Goal: Complete application form

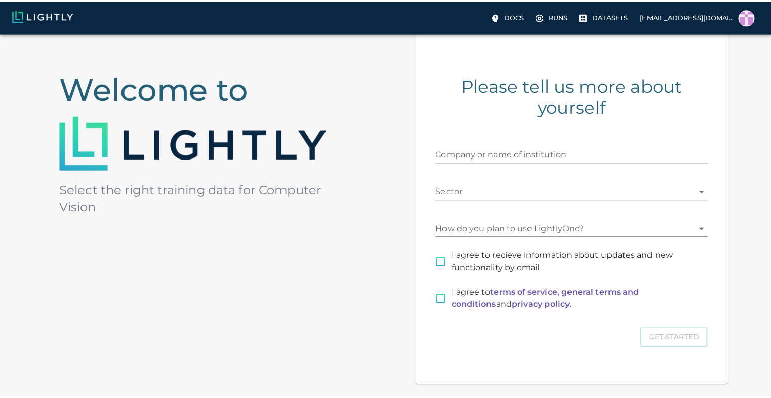
scroll to position [74, 0]
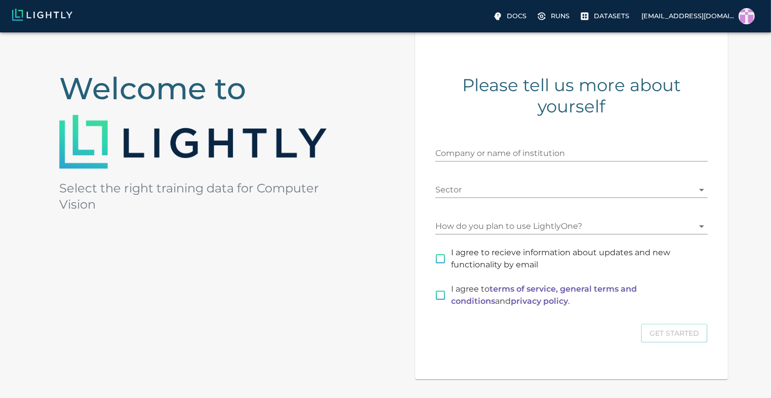
click at [504, 225] on body "Docs Runs Datasets [EMAIL_ADDRESS][DOMAIN_NAME] Welcome to Select the right tra…" at bounding box center [385, 210] width 771 height 505
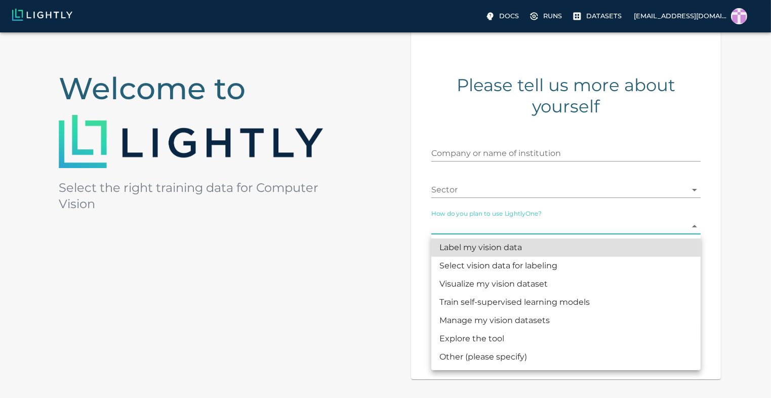
click at [581, 303] on li "Train self-supervised learning models" at bounding box center [565, 302] width 269 height 18
type input "MODEL_TRAINING"
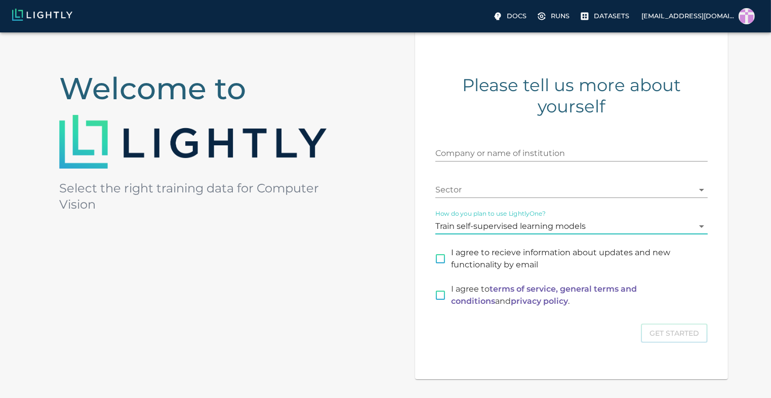
click at [578, 191] on body "Docs Runs Datasets [EMAIL_ADDRESS][DOMAIN_NAME] Welcome to Select the right tra…" at bounding box center [385, 210] width 771 height 505
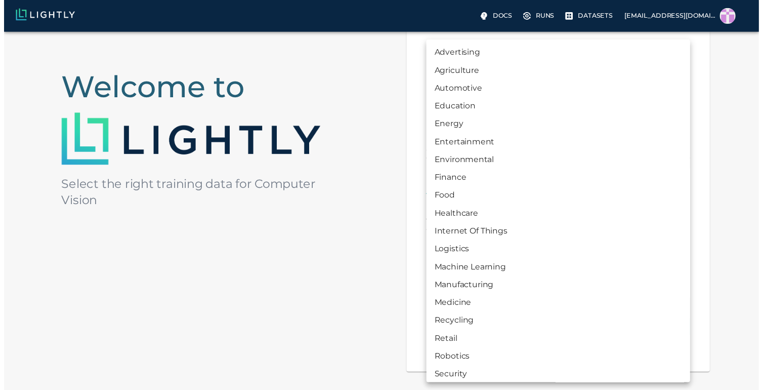
scroll to position [96, 0]
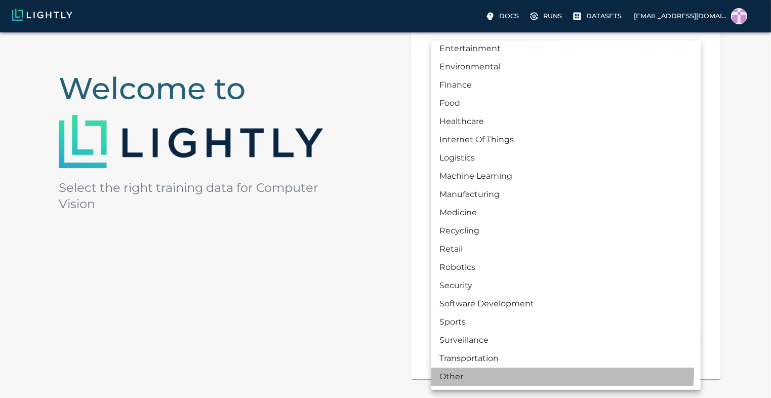
click at [471, 370] on li "Other" at bounding box center [565, 377] width 269 height 18
type input "OTHER"
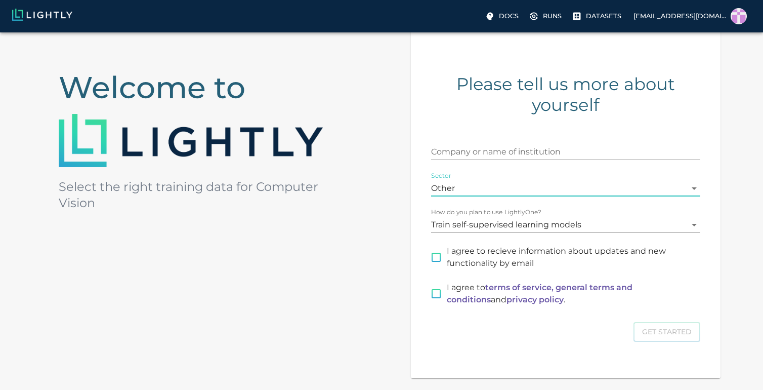
click at [516, 149] on input "Company or name of institution" at bounding box center [565, 152] width 269 height 16
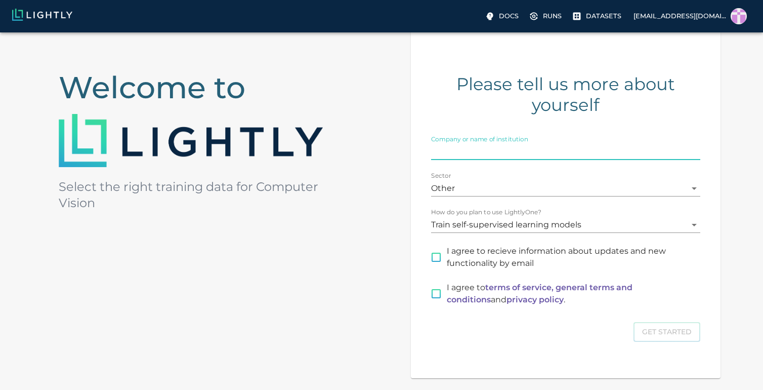
click at [438, 257] on div "I agree to recieve information about updates and new functionality by email" at bounding box center [559, 251] width 281 height 36
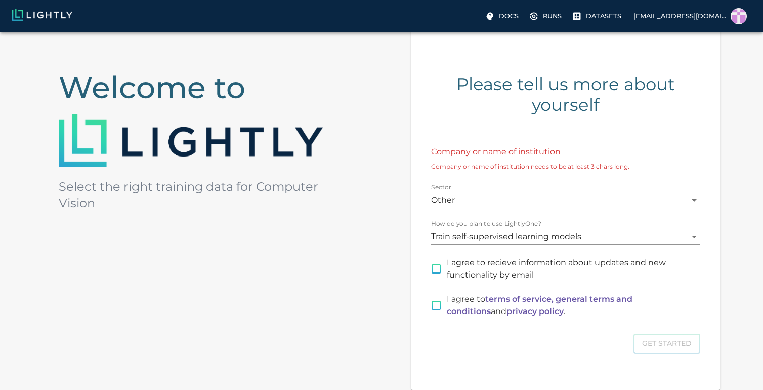
click at [477, 152] on input "Company or name of institution" at bounding box center [565, 152] width 269 height 16
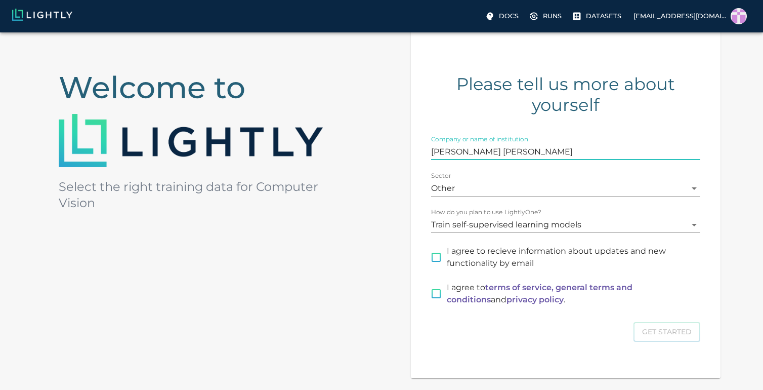
type input "[PERSON_NAME] [PERSON_NAME]"
click at [433, 258] on input "I agree to recieve information about updates and new functionality by email" at bounding box center [436, 257] width 21 height 21
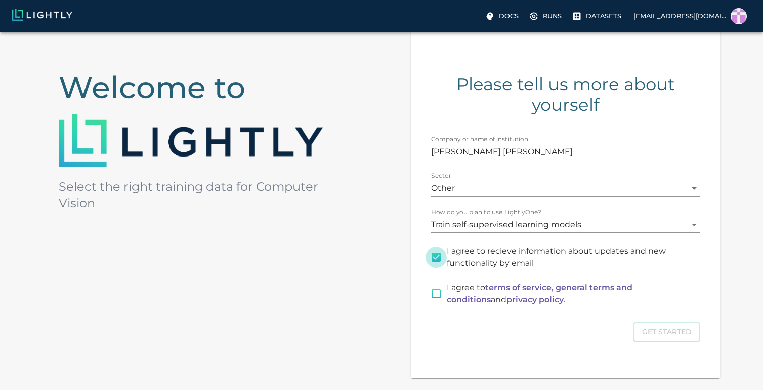
click at [433, 258] on input "I agree to recieve information about updates and new functionality by email" at bounding box center [436, 257] width 21 height 21
checkbox input "false"
click at [431, 296] on input "I agree to terms of service, general terms and conditions and privacy policy ." at bounding box center [436, 293] width 21 height 21
checkbox input "true"
click at [655, 331] on button "Get Started" at bounding box center [667, 332] width 67 height 20
